Goal: Transaction & Acquisition: Purchase product/service

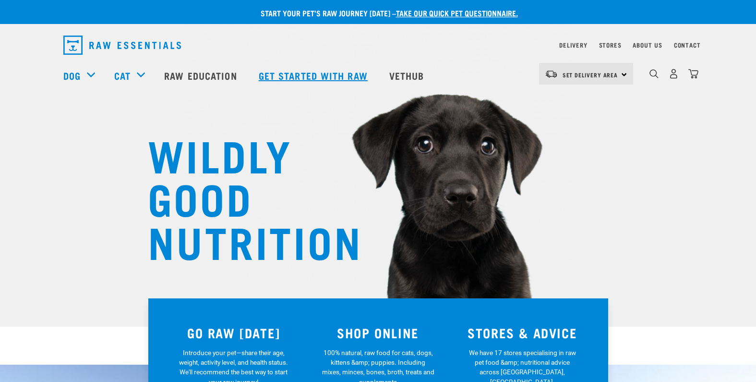
click at [344, 79] on link "Get started with Raw" at bounding box center [314, 75] width 131 height 38
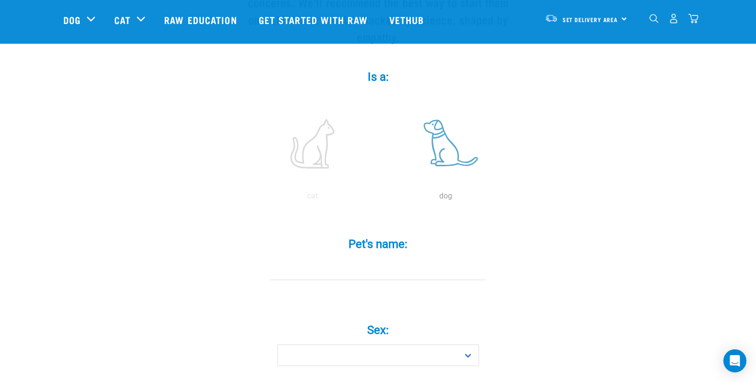
scroll to position [219, 0]
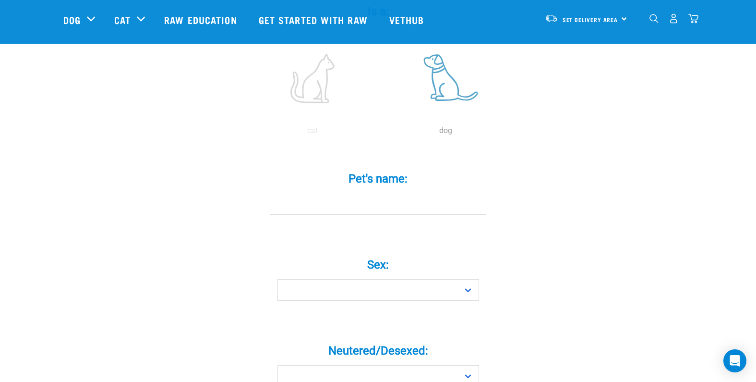
click at [442, 84] on label at bounding box center [446, 78] width 130 height 82
click at [379, 133] on input "radio" at bounding box center [379, 133] width 0 height 0
click at [457, 97] on label at bounding box center [446, 78] width 130 height 82
click at [379, 133] on input "radio" at bounding box center [379, 133] width 0 height 0
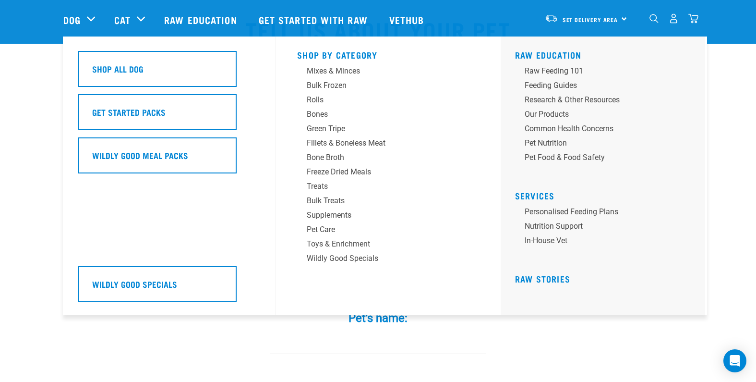
scroll to position [162, 0]
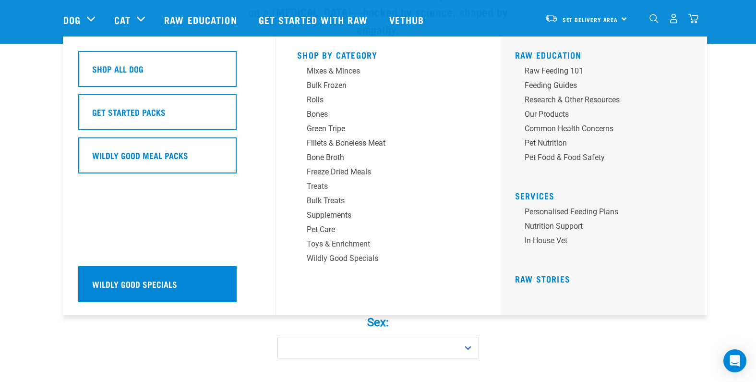
click at [158, 283] on h5 "Wildly Good Specials" at bounding box center [134, 283] width 85 height 12
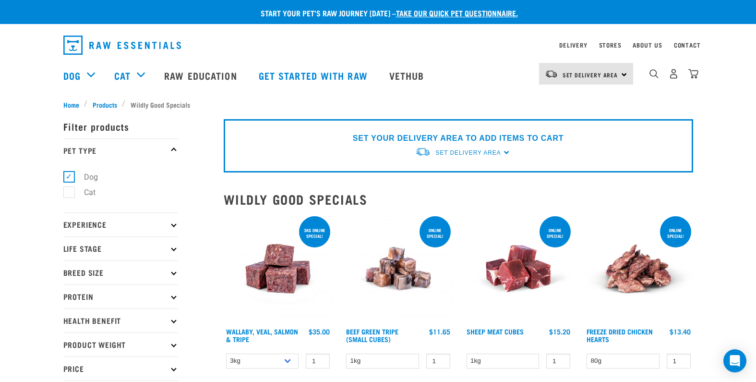
click at [287, 247] on img at bounding box center [278, 268] width 109 height 109
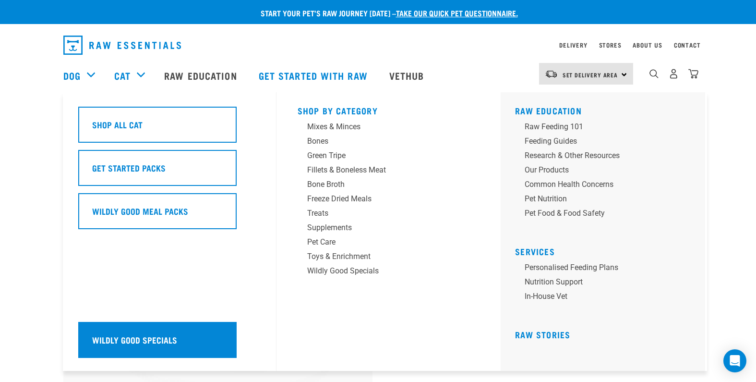
click at [188, 337] on div "Wildly Good Specials" at bounding box center [157, 340] width 158 height 36
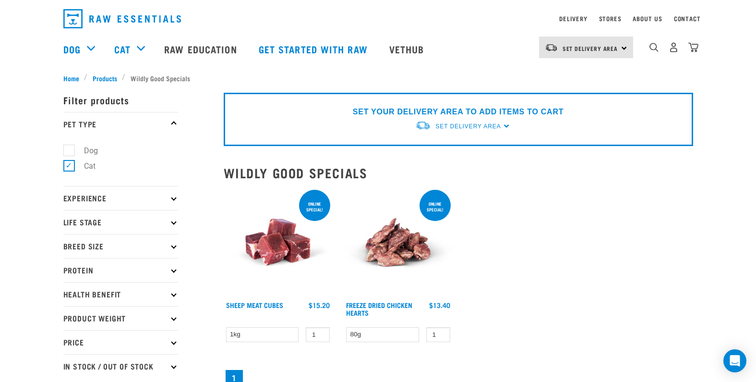
scroll to position [76, 0]
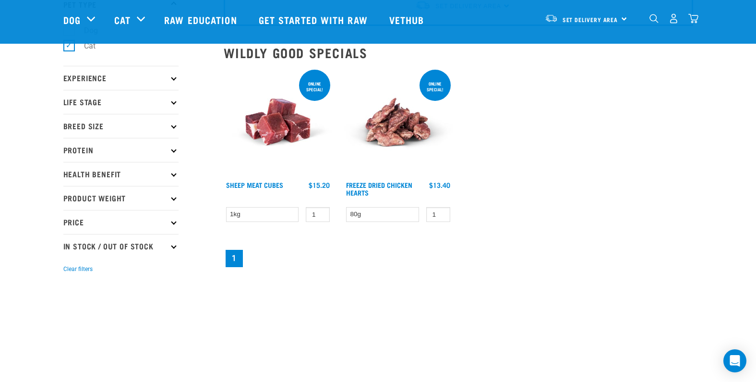
click at [267, 130] on img at bounding box center [278, 122] width 109 height 109
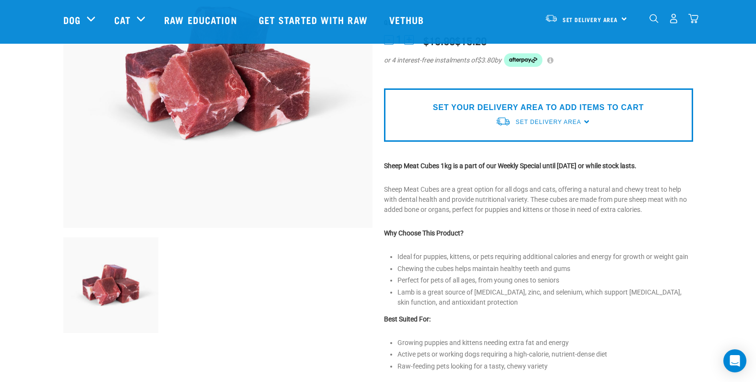
scroll to position [420, 0]
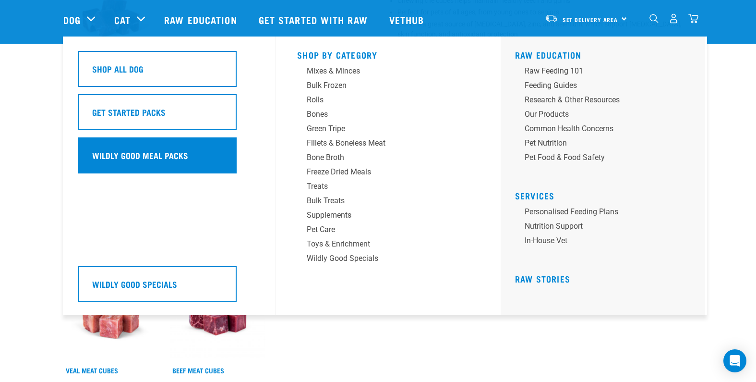
click at [133, 153] on h5 "Wildly Good Meal Packs" at bounding box center [140, 155] width 96 height 12
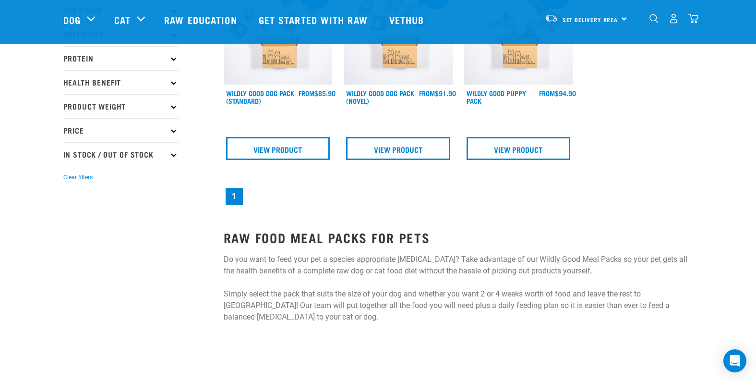
scroll to position [88, 0]
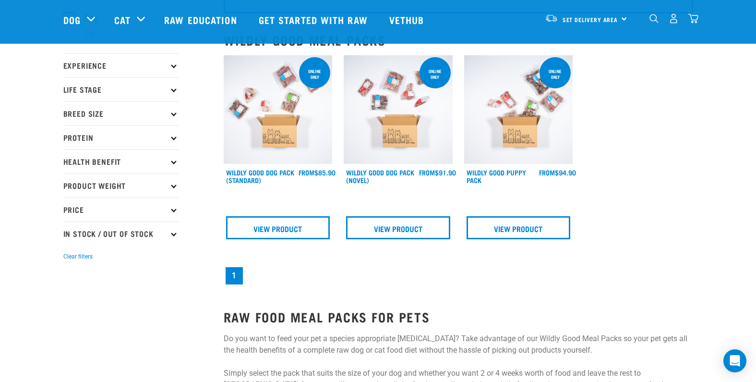
click at [393, 122] on img at bounding box center [398, 109] width 109 height 109
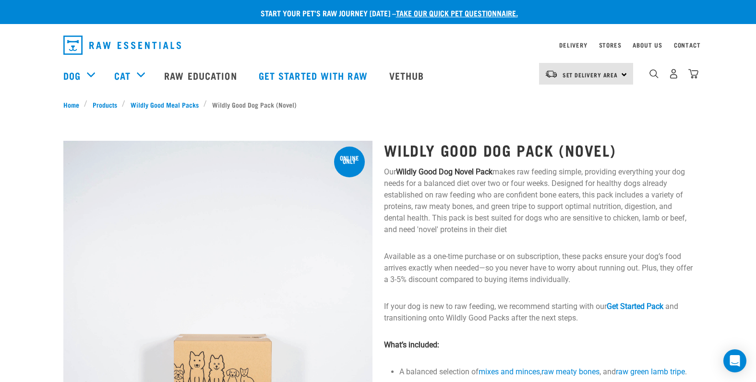
click at [529, 183] on p "Our Wildly Good Dog Novel Pack makes raw feeding simple, providing everything y…" at bounding box center [538, 200] width 309 height 69
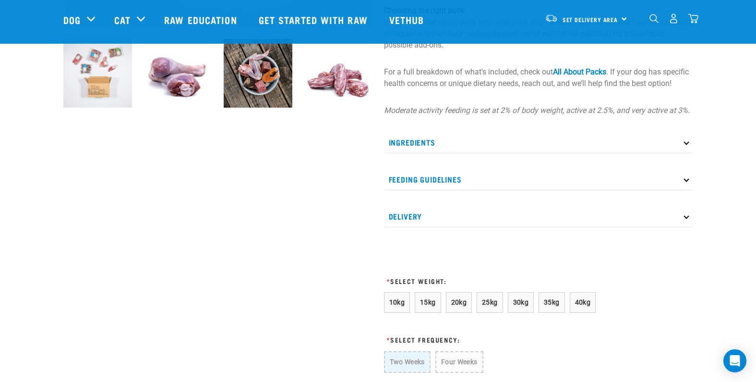
scroll to position [434, 0]
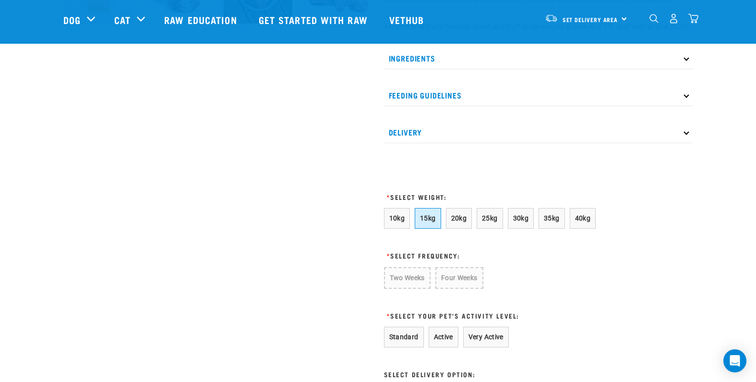
click at [431, 222] on span "15kg" at bounding box center [428, 218] width 16 height 8
click at [461, 222] on span "20kg" at bounding box center [459, 218] width 16 height 8
click at [409, 288] on button "Two Weeks" at bounding box center [407, 277] width 46 height 21
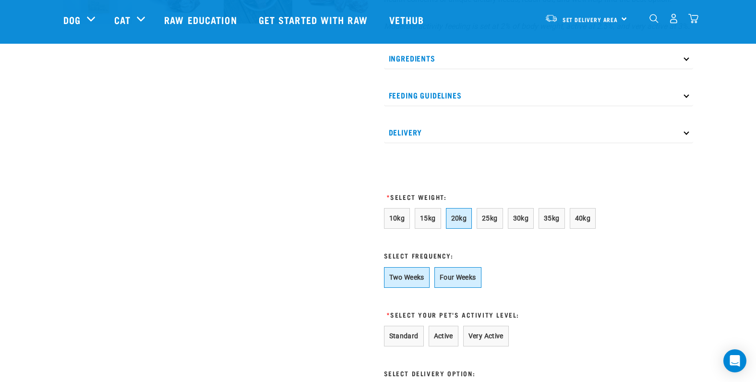
click at [464, 288] on button "Four Weeks" at bounding box center [457, 277] width 47 height 21
click at [401, 288] on button "Two Weeks" at bounding box center [407, 277] width 46 height 21
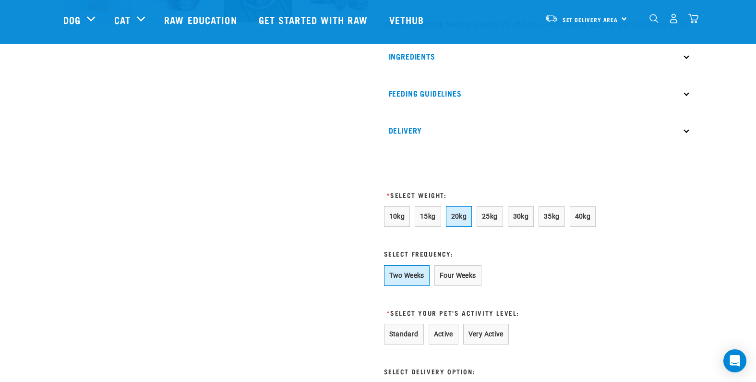
scroll to position [450, 0]
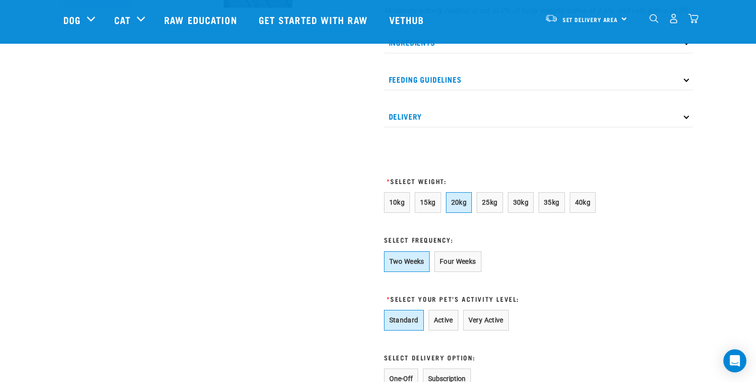
click at [409, 330] on button "Standard" at bounding box center [404, 320] width 40 height 21
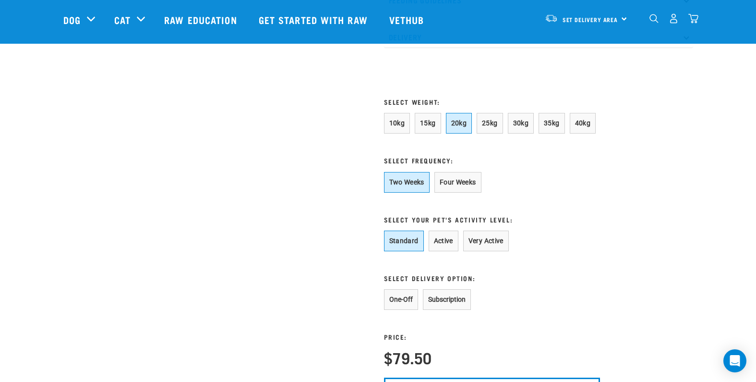
click at [408, 310] on button "One-Off" at bounding box center [401, 299] width 34 height 21
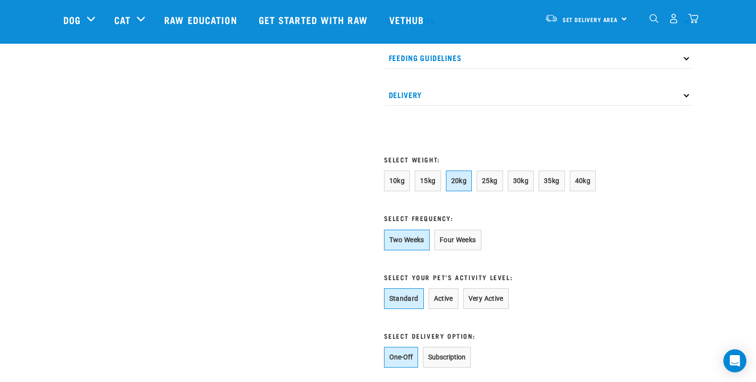
scroll to position [795, 0]
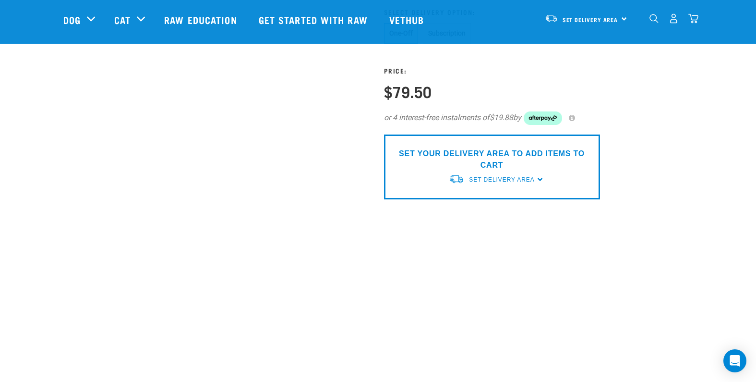
click at [465, 171] on p "SET YOUR DELIVERY AREA TO ADD ITEMS TO CART" at bounding box center [492, 159] width 202 height 23
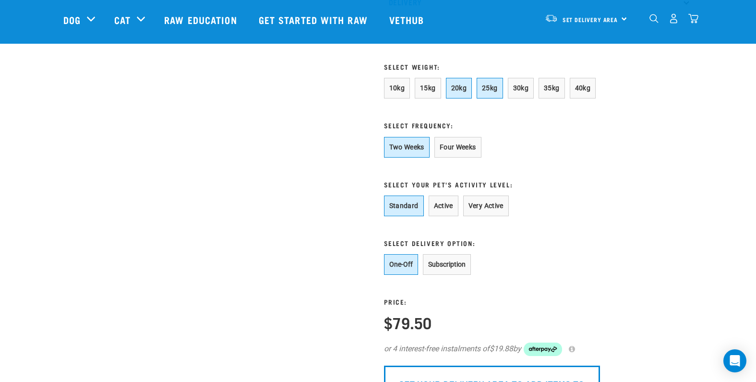
scroll to position [474, 0]
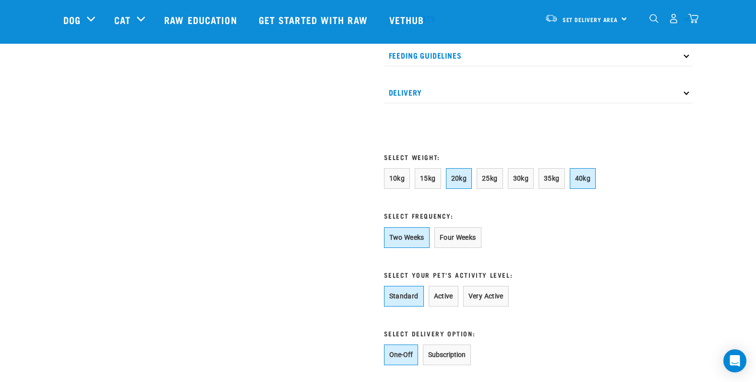
click at [591, 182] on span "40kg" at bounding box center [583, 178] width 16 height 8
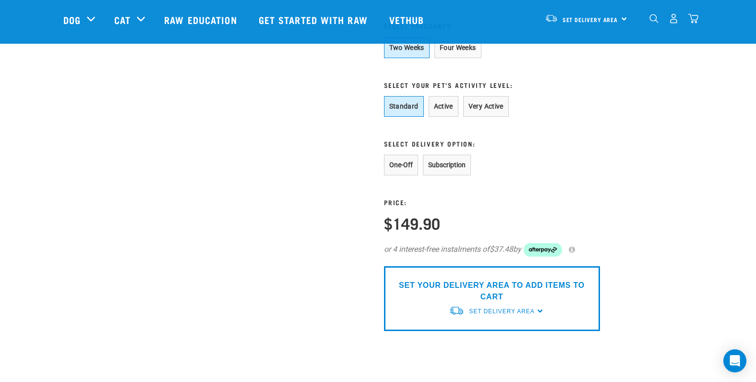
scroll to position [479, 0]
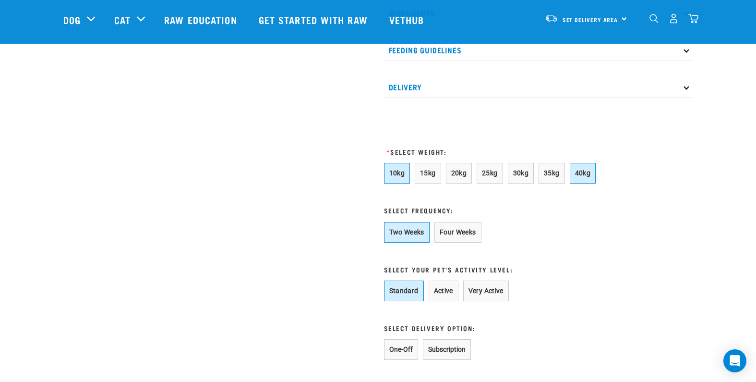
click at [393, 177] on span "10kg" at bounding box center [397, 173] width 16 height 8
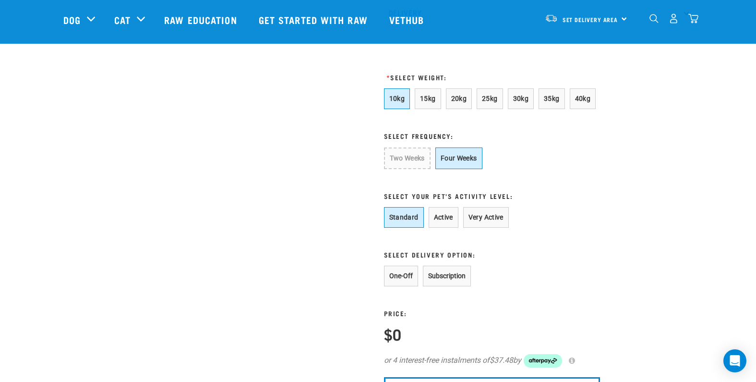
click at [465, 169] on button "Four Weeks" at bounding box center [458, 158] width 47 height 22
click at [431, 102] on span "15kg" at bounding box center [428, 99] width 16 height 8
click at [401, 102] on span "10kg" at bounding box center [397, 99] width 16 height 8
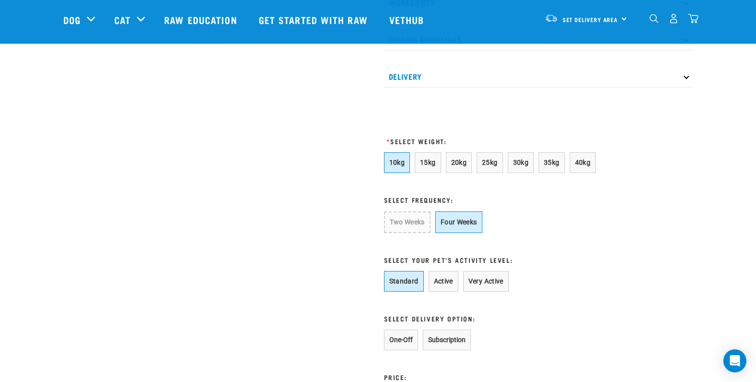
scroll to position [222, 0]
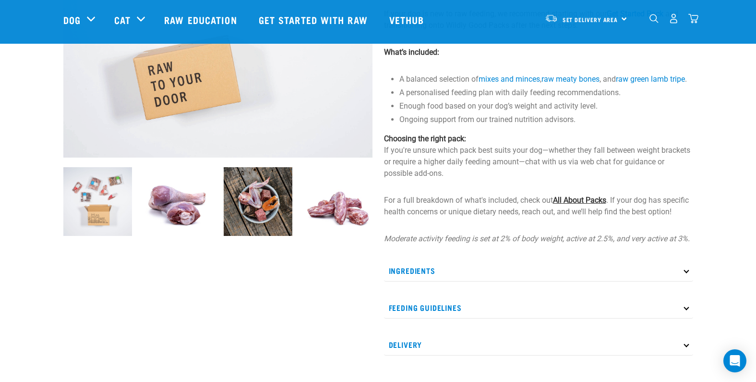
click at [580, 205] on link "All About Packs" at bounding box center [579, 199] width 53 height 9
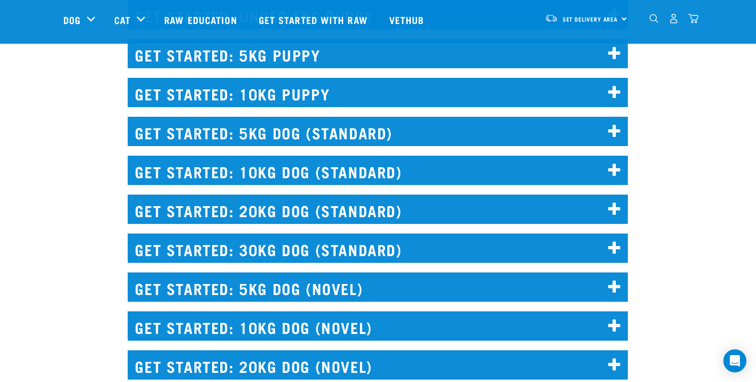
scroll to position [1033, 0]
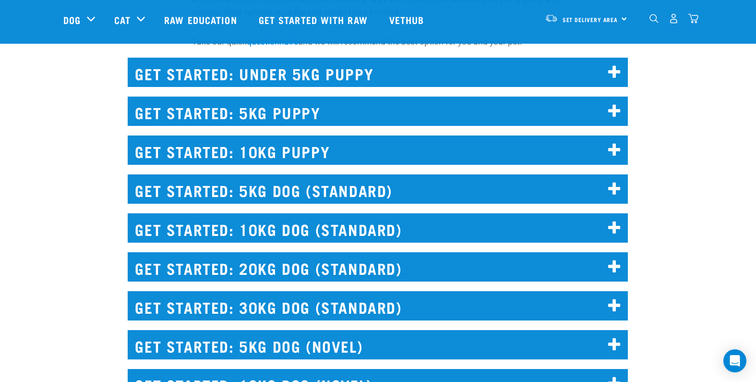
click at [298, 108] on h2 "GET STARTED: 5KG PUPPY" at bounding box center [378, 110] width 500 height 29
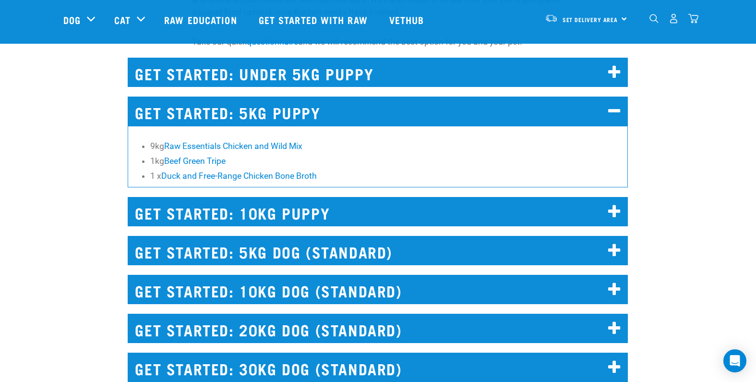
click at [298, 108] on h2 "GET STARTED: 5KG PUPPY" at bounding box center [378, 110] width 500 height 29
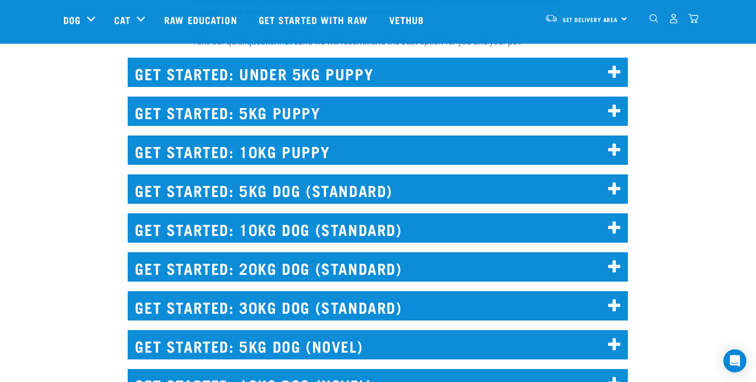
click at [299, 108] on h2 "GET STARTED: 5KG PUPPY" at bounding box center [378, 110] width 500 height 29
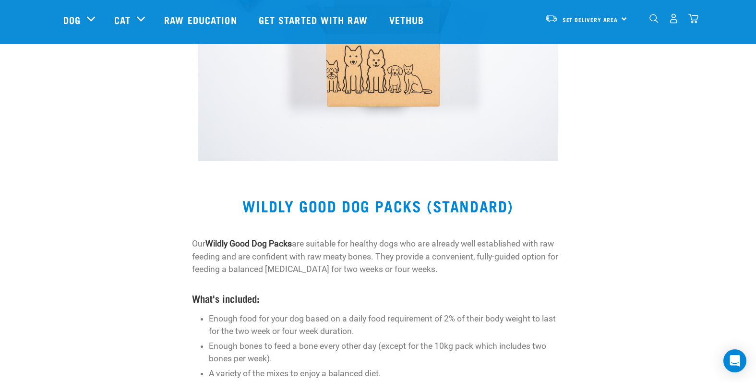
scroll to position [2090, 0]
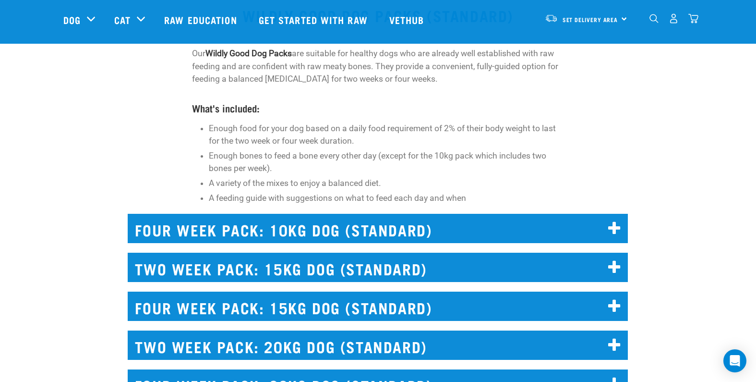
click at [276, 222] on h2 "FOUR WEEK PACK: 10KG DOG (STANDARD)" at bounding box center [378, 228] width 500 height 29
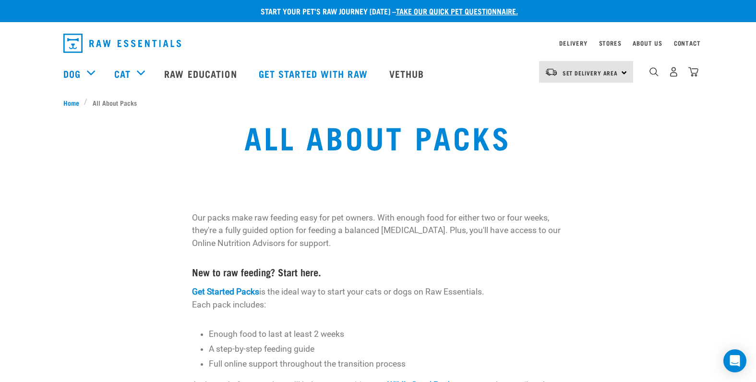
scroll to position [75, 0]
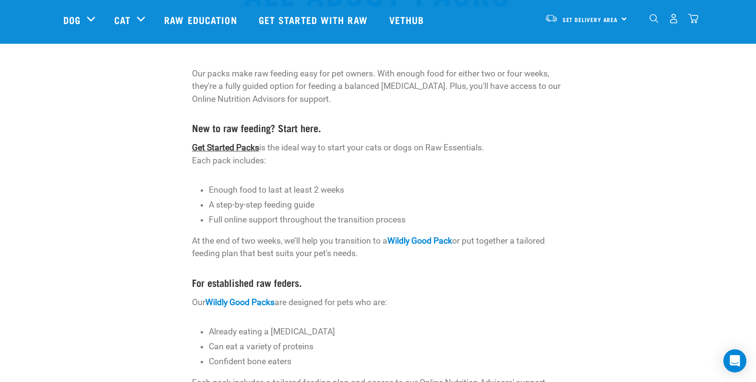
click at [238, 147] on link "Get Started Packs" at bounding box center [225, 148] width 67 height 10
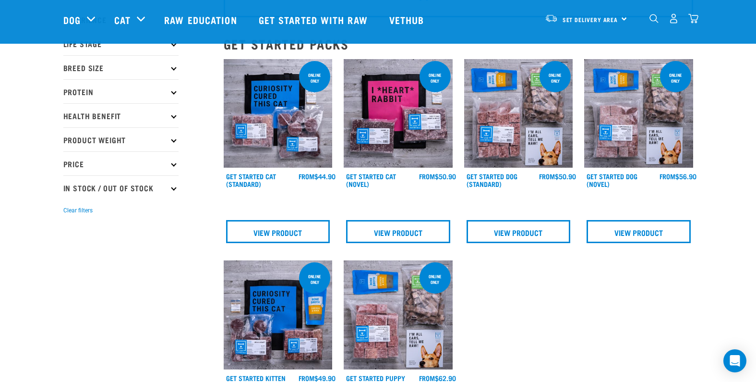
scroll to position [124, 0]
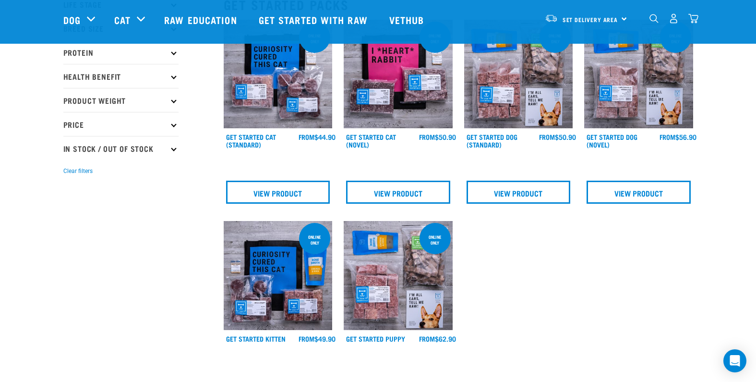
click at [409, 282] on img at bounding box center [398, 275] width 109 height 109
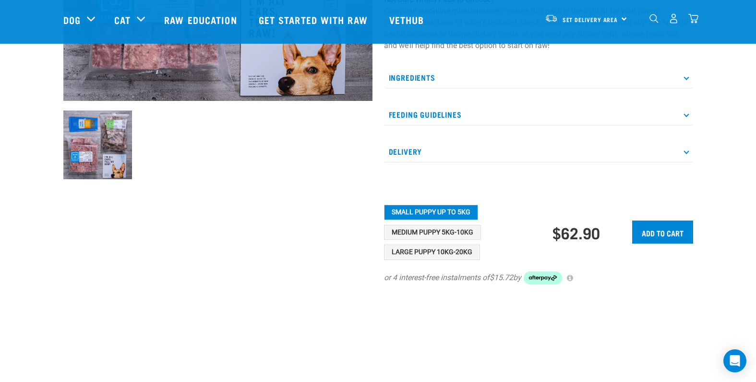
scroll to position [355, 0]
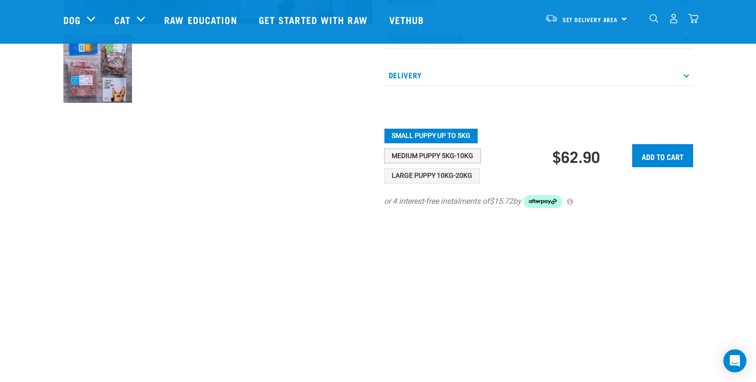
click at [407, 164] on button "Medium Puppy 5kg-10kg" at bounding box center [432, 155] width 97 height 15
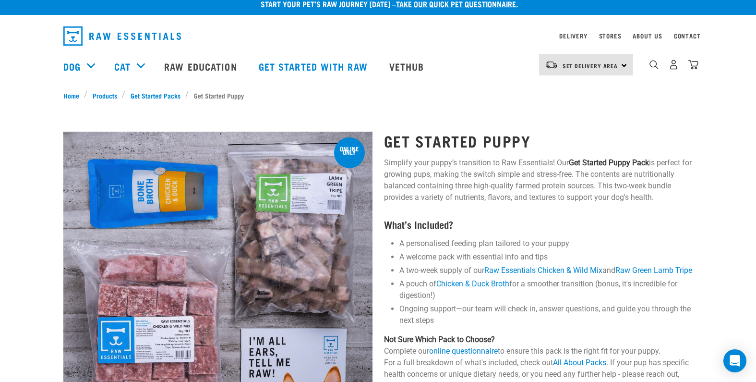
scroll to position [0, 0]
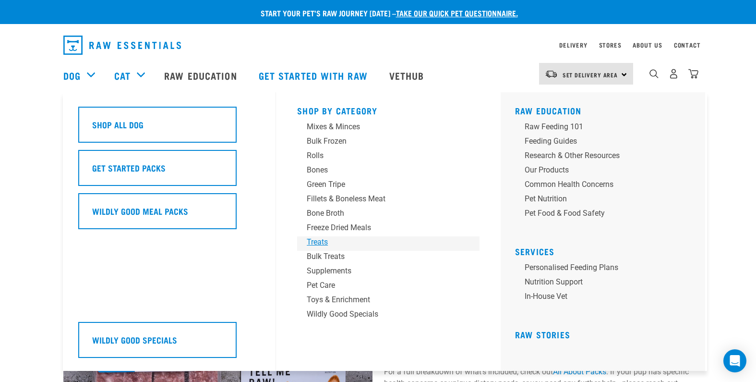
click at [325, 247] on div "Treats" at bounding box center [382, 242] width 150 height 12
click at [322, 243] on div "Treats" at bounding box center [382, 242] width 150 height 12
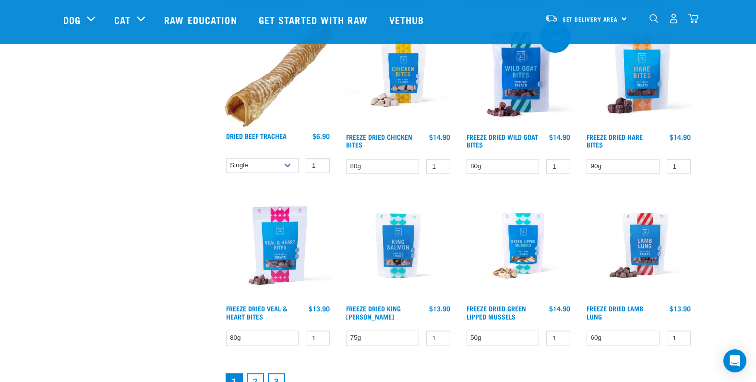
scroll to position [1340, 0]
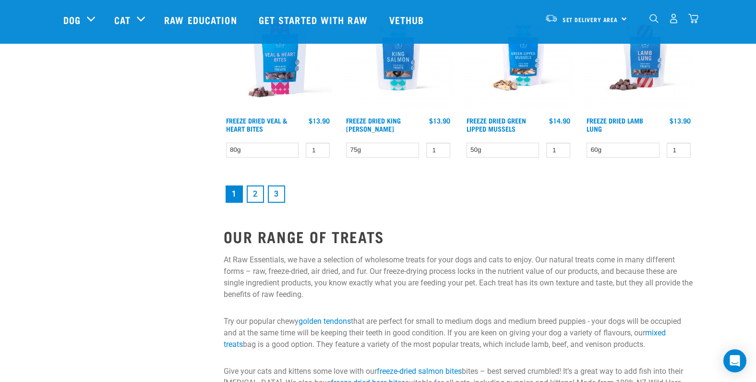
click at [255, 197] on link "2" at bounding box center [255, 193] width 17 height 17
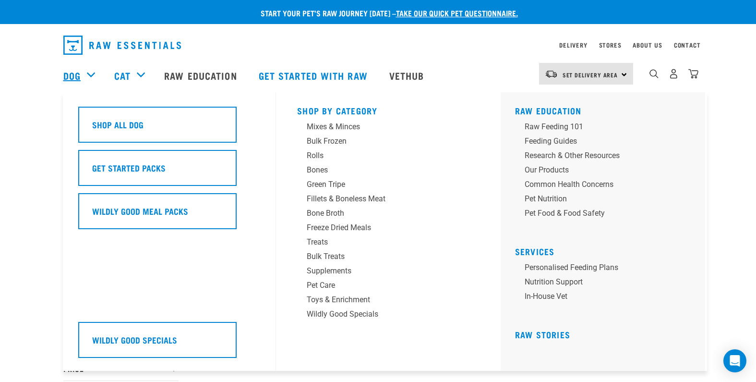
click at [75, 74] on link "Dog" at bounding box center [71, 75] width 17 height 14
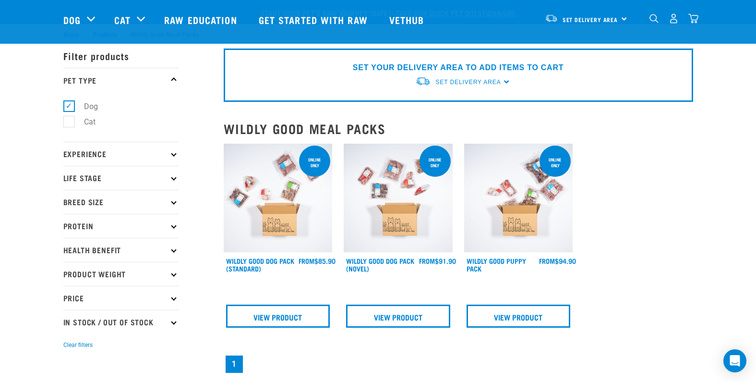
scroll to position [60, 0]
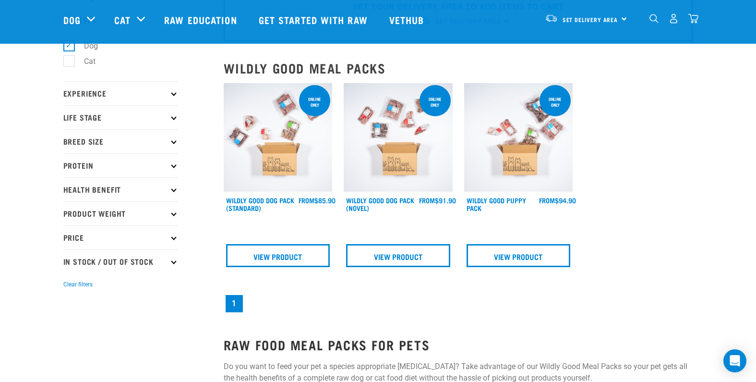
click at [281, 142] on img at bounding box center [278, 137] width 109 height 109
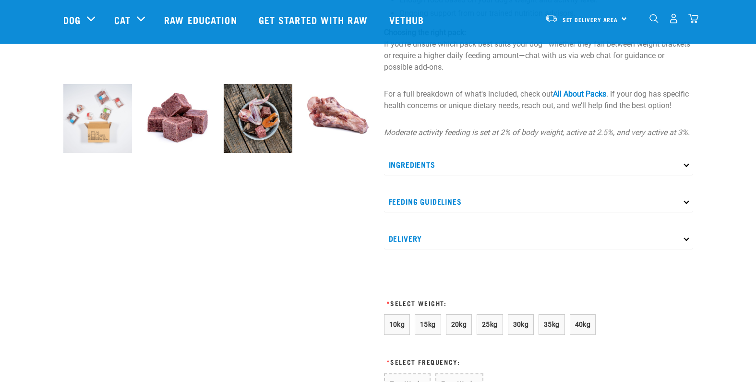
scroll to position [377, 0]
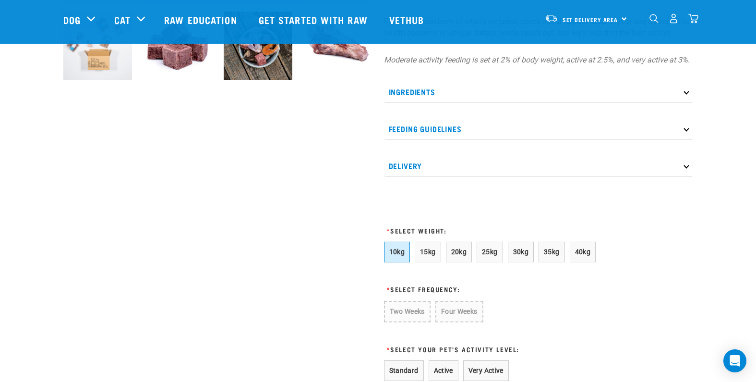
click at [403, 255] on span "10kg" at bounding box center [397, 252] width 16 height 8
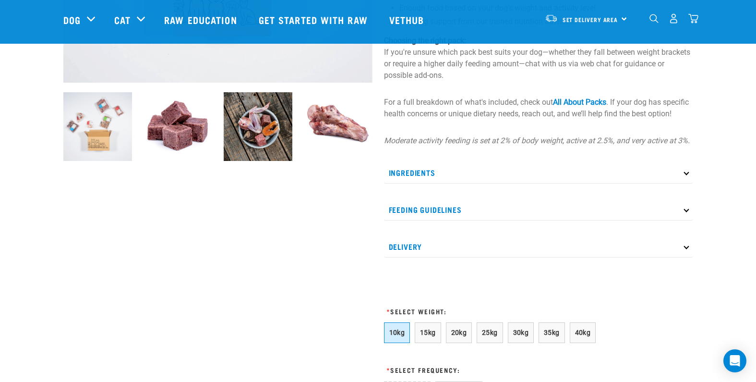
scroll to position [480, 0]
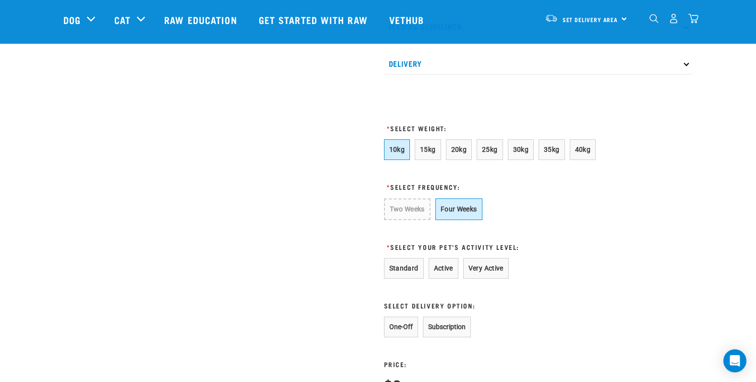
click at [455, 220] on button "Four Weeks" at bounding box center [458, 209] width 47 height 22
click at [406, 278] on button "Standard" at bounding box center [404, 268] width 40 height 21
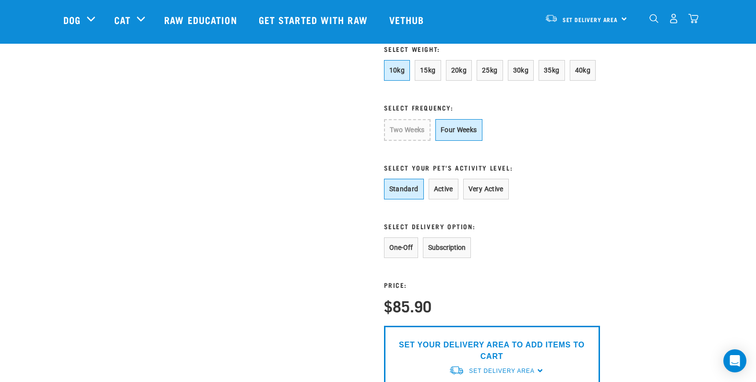
click at [408, 258] on button "One-Off" at bounding box center [401, 247] width 34 height 21
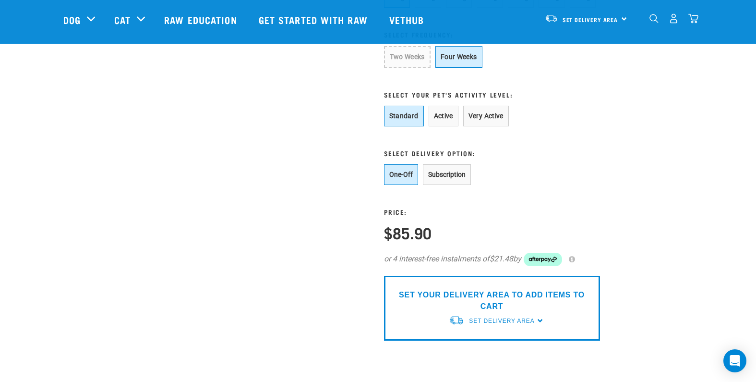
scroll to position [695, 0]
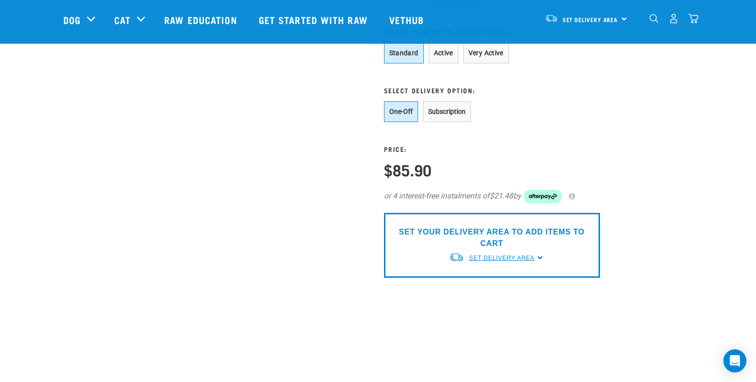
click at [525, 261] on span "Set Delivery Area" at bounding box center [501, 257] width 65 height 7
click at [513, 288] on link "[GEOGRAPHIC_DATA]" at bounding box center [497, 280] width 96 height 16
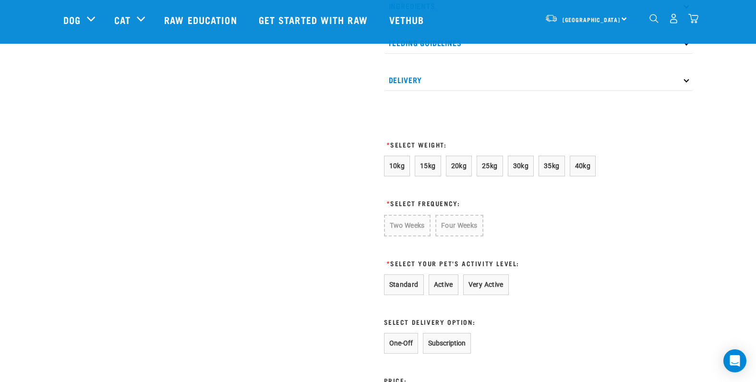
scroll to position [397, 0]
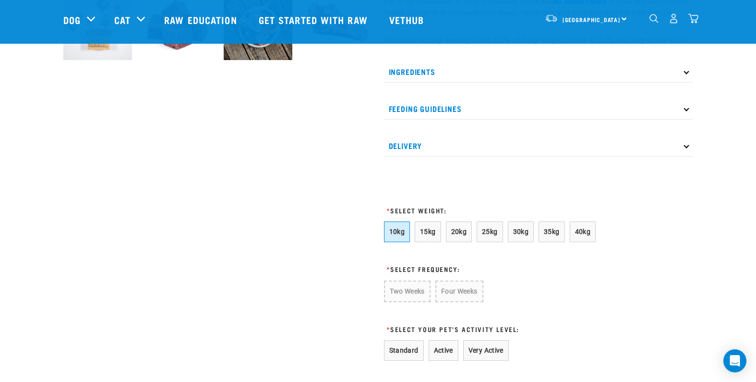
click at [398, 242] on button "10kg" at bounding box center [397, 231] width 26 height 21
click at [455, 302] on button "Four Weeks" at bounding box center [458, 291] width 47 height 22
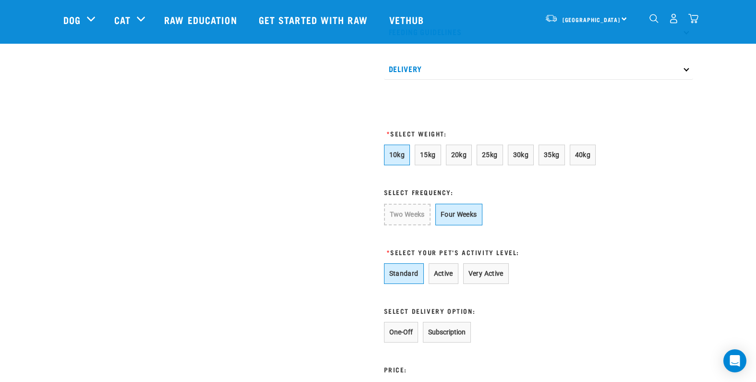
click at [398, 284] on button "Standard" at bounding box center [404, 273] width 40 height 21
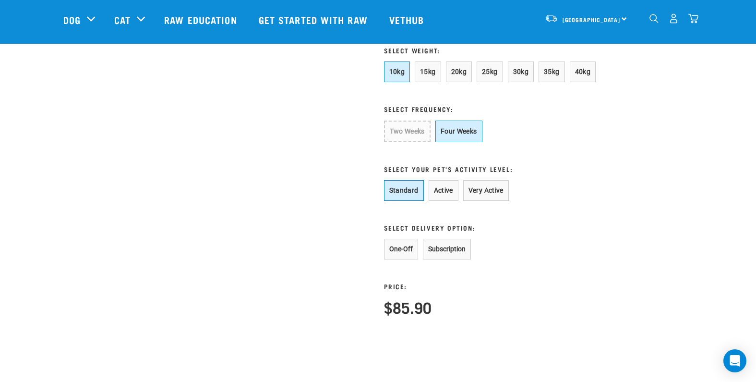
click at [400, 259] on button "One-Off" at bounding box center [401, 249] width 34 height 21
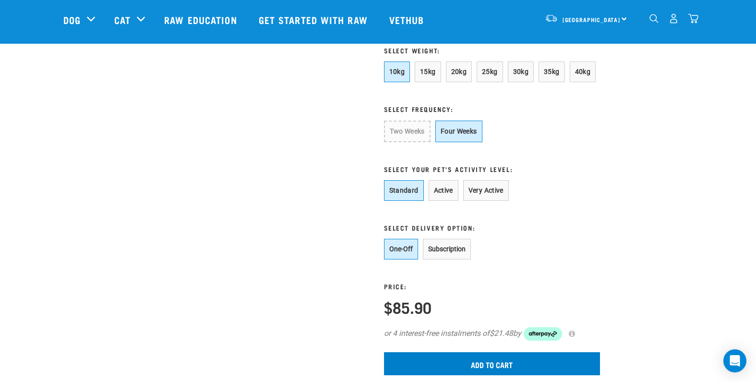
scroll to position [638, 0]
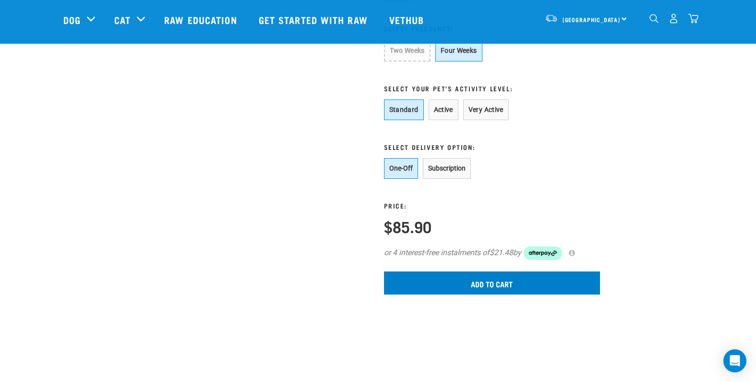
click at [539, 294] on input "Add to cart" at bounding box center [492, 282] width 216 height 23
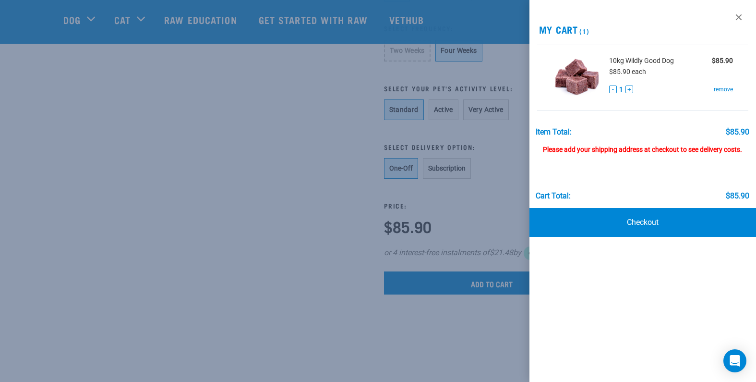
click at [294, 138] on div at bounding box center [378, 191] width 756 height 382
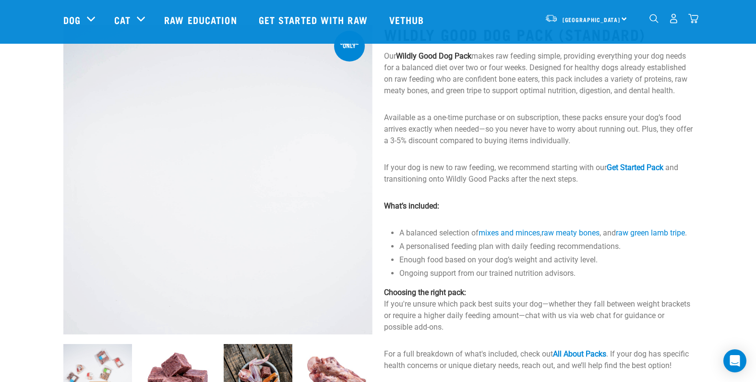
scroll to position [0, 0]
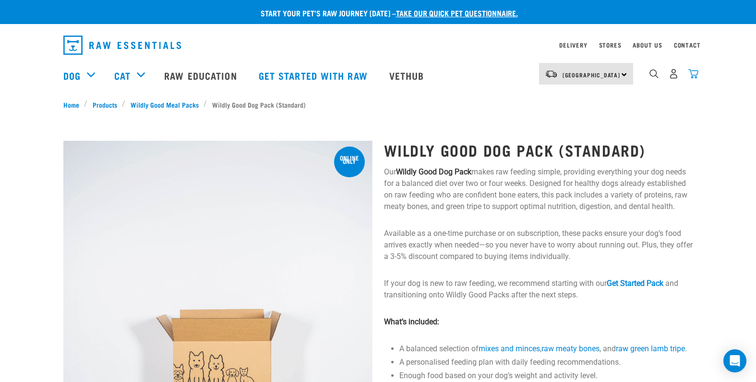
click at [695, 75] on img "dropdown navigation" at bounding box center [693, 74] width 10 height 10
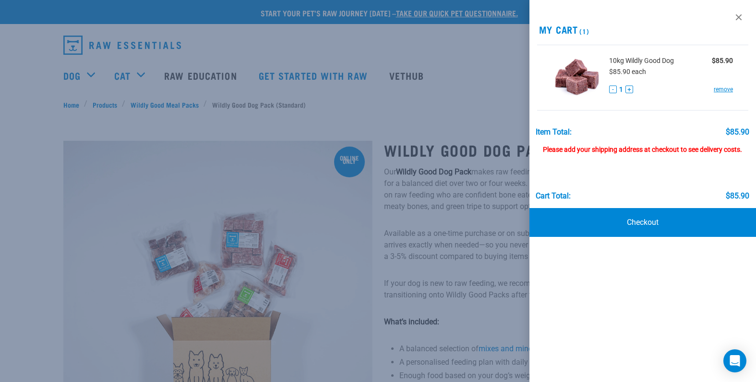
click at [633, 59] on span "10kg Wildly Good Dog" at bounding box center [641, 61] width 65 height 10
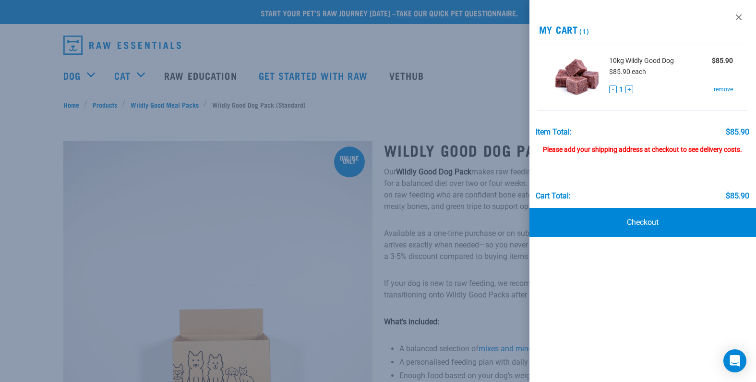
click at [454, 207] on div at bounding box center [378, 191] width 756 height 382
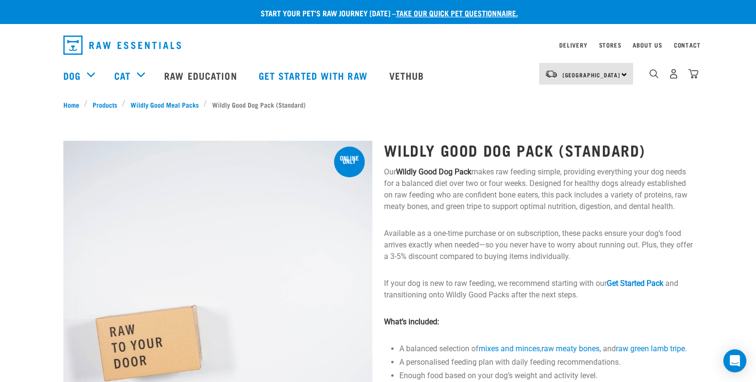
click at [520, 262] on p "Available as a one-time purchase or on subscription, these packs ensure your do…" at bounding box center [538, 245] width 309 height 35
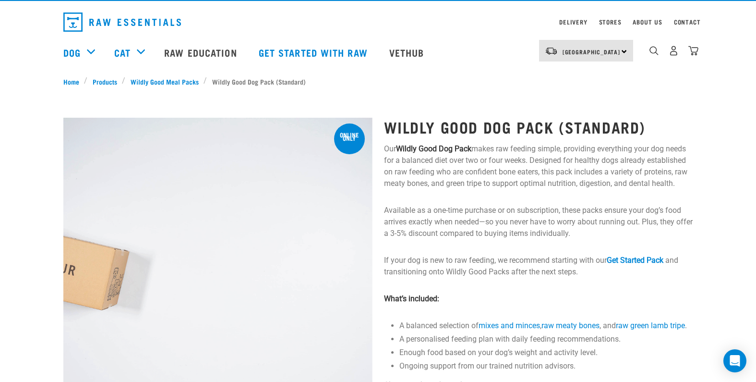
scroll to position [62, 0]
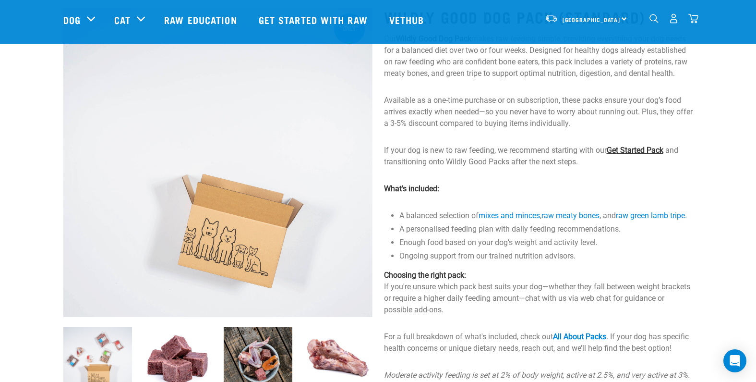
click at [627, 155] on link "Get Started Pack" at bounding box center [635, 149] width 57 height 9
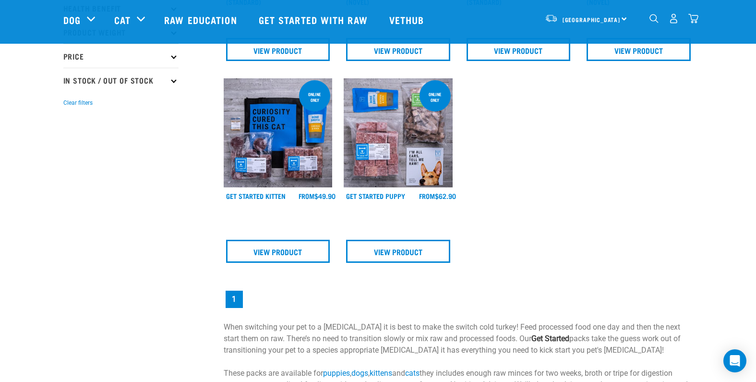
scroll to position [98, 0]
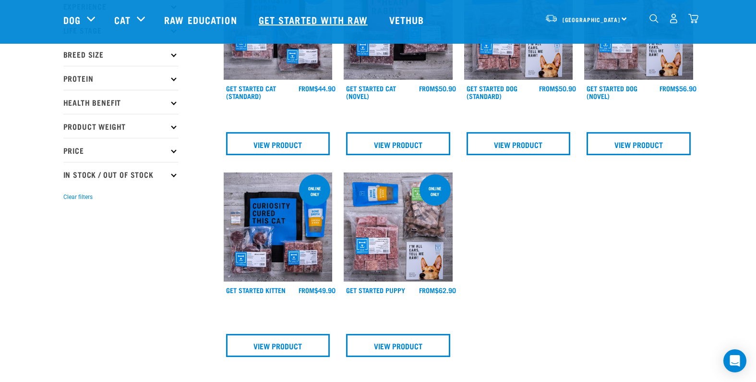
click at [323, 17] on link "Get started with Raw" at bounding box center [314, 19] width 131 height 38
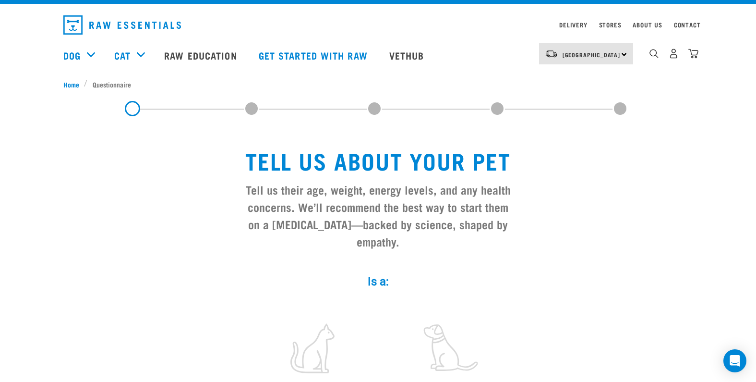
scroll to position [170, 0]
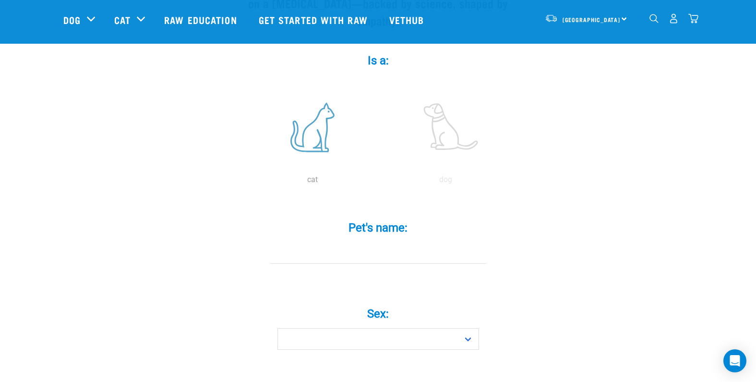
click at [319, 134] on label at bounding box center [313, 127] width 130 height 82
click at [246, 182] on input "radio" at bounding box center [246, 182] width 0 height 0
click at [466, 135] on label at bounding box center [446, 127] width 130 height 82
click at [379, 182] on input "radio" at bounding box center [379, 182] width 0 height 0
click at [456, 139] on label at bounding box center [446, 127] width 130 height 82
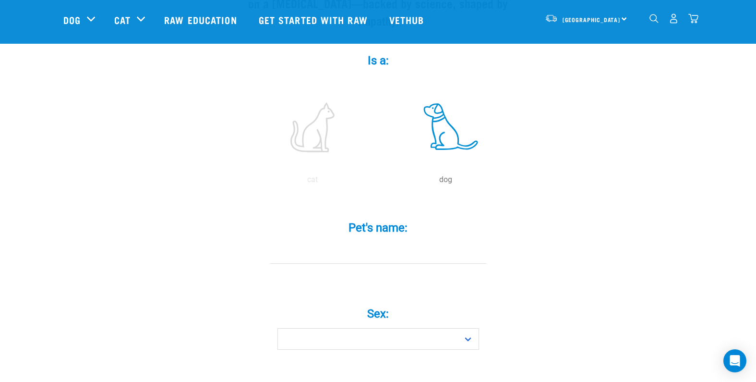
click at [379, 182] on input "radio" at bounding box center [379, 182] width 0 height 0
click at [391, 245] on div "Pet's name: *" at bounding box center [378, 235] width 288 height 56
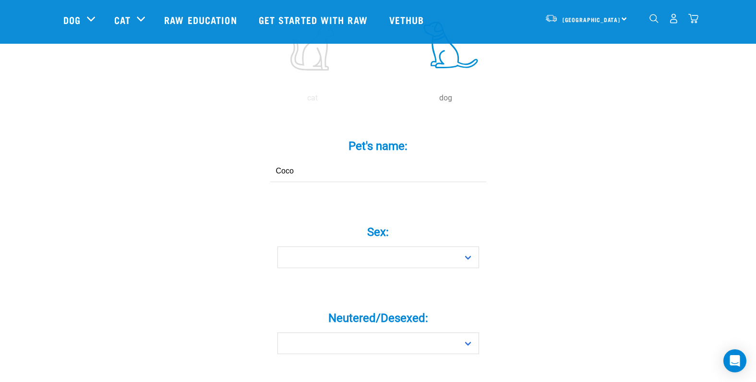
scroll to position [336, 0]
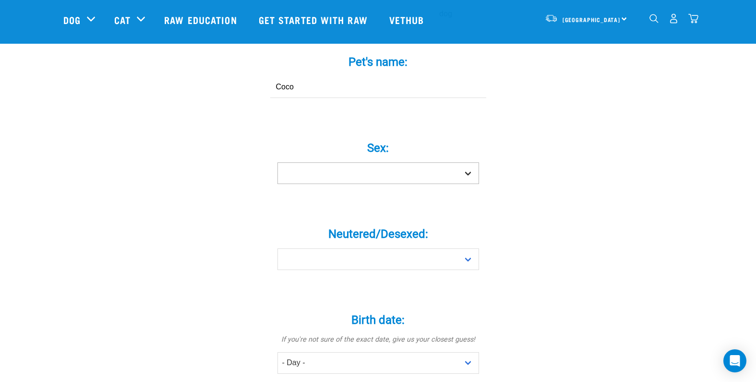
type input "Coco"
select select "girl"
select select "no"
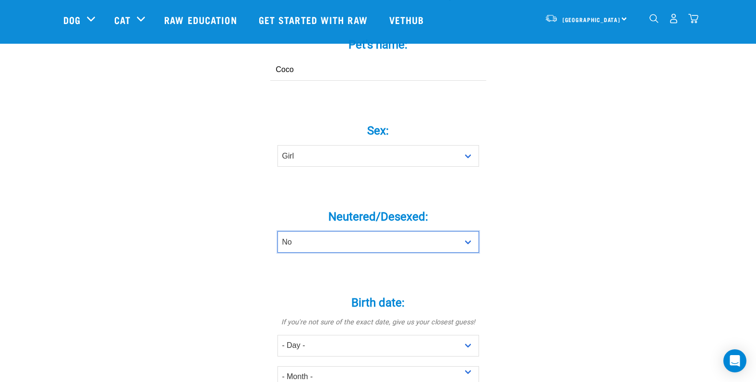
scroll to position [381, 0]
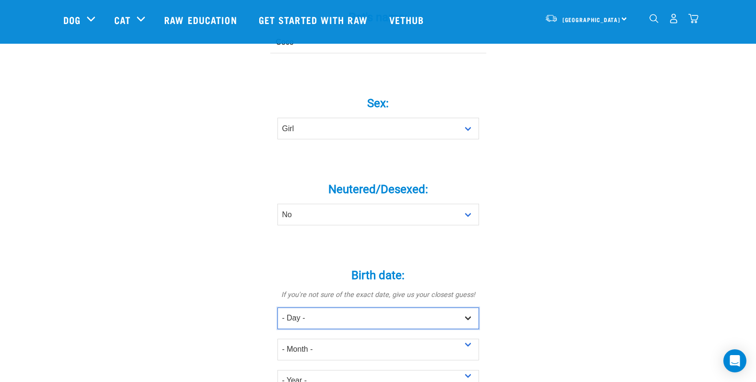
select select "2"
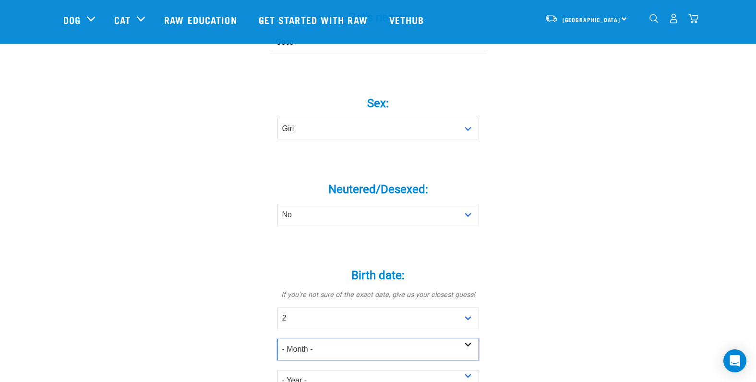
select select "April"
click at [596, 306] on div "Tell us about your pet Tell us their age, weight, energy levels, and any health…" at bounding box center [378, 269] width 630 height 1145
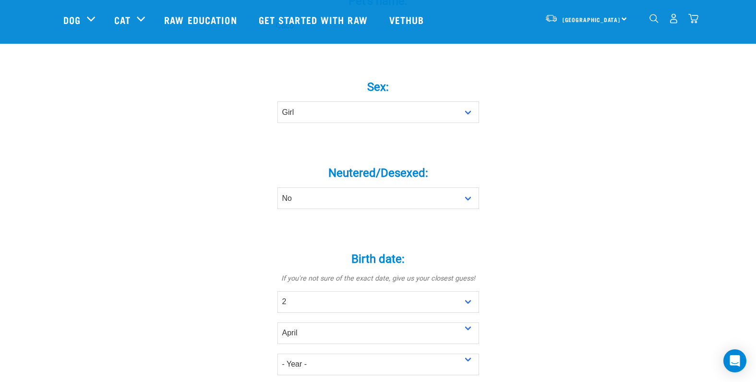
scroll to position [444, 0]
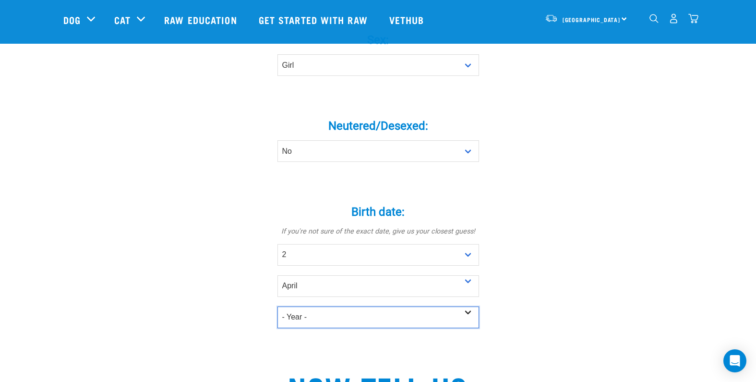
select select "2025"
drag, startPoint x: 471, startPoint y: 327, endPoint x: 565, endPoint y: 250, distance: 121.8
click at [565, 250] on div "Tell us about your pet Tell us their age, weight, energy levels, and any health…" at bounding box center [378, 205] width 630 height 1145
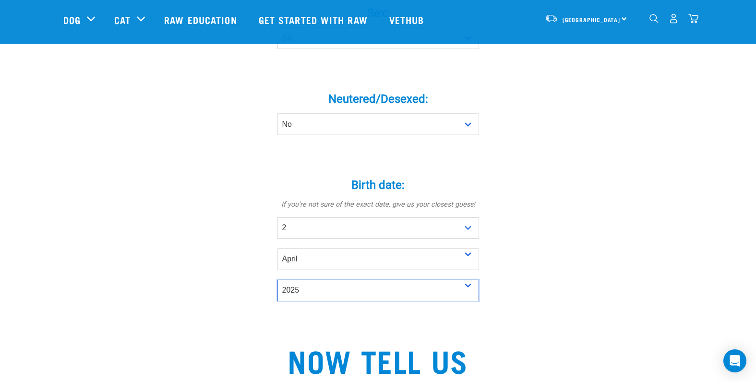
scroll to position [0, 0]
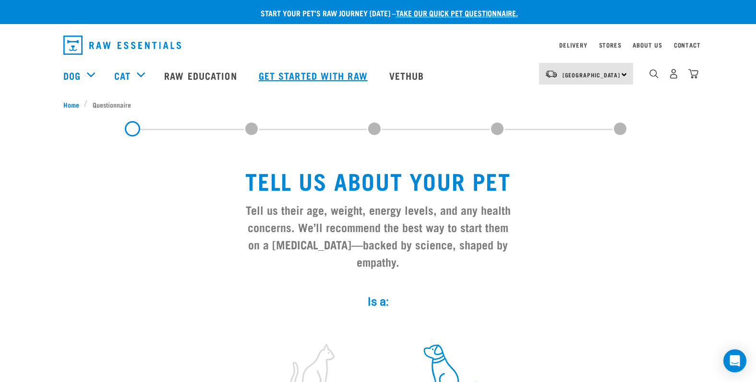
click at [332, 76] on link "Get started with Raw" at bounding box center [314, 75] width 131 height 38
